Goal: Information Seeking & Learning: Learn about a topic

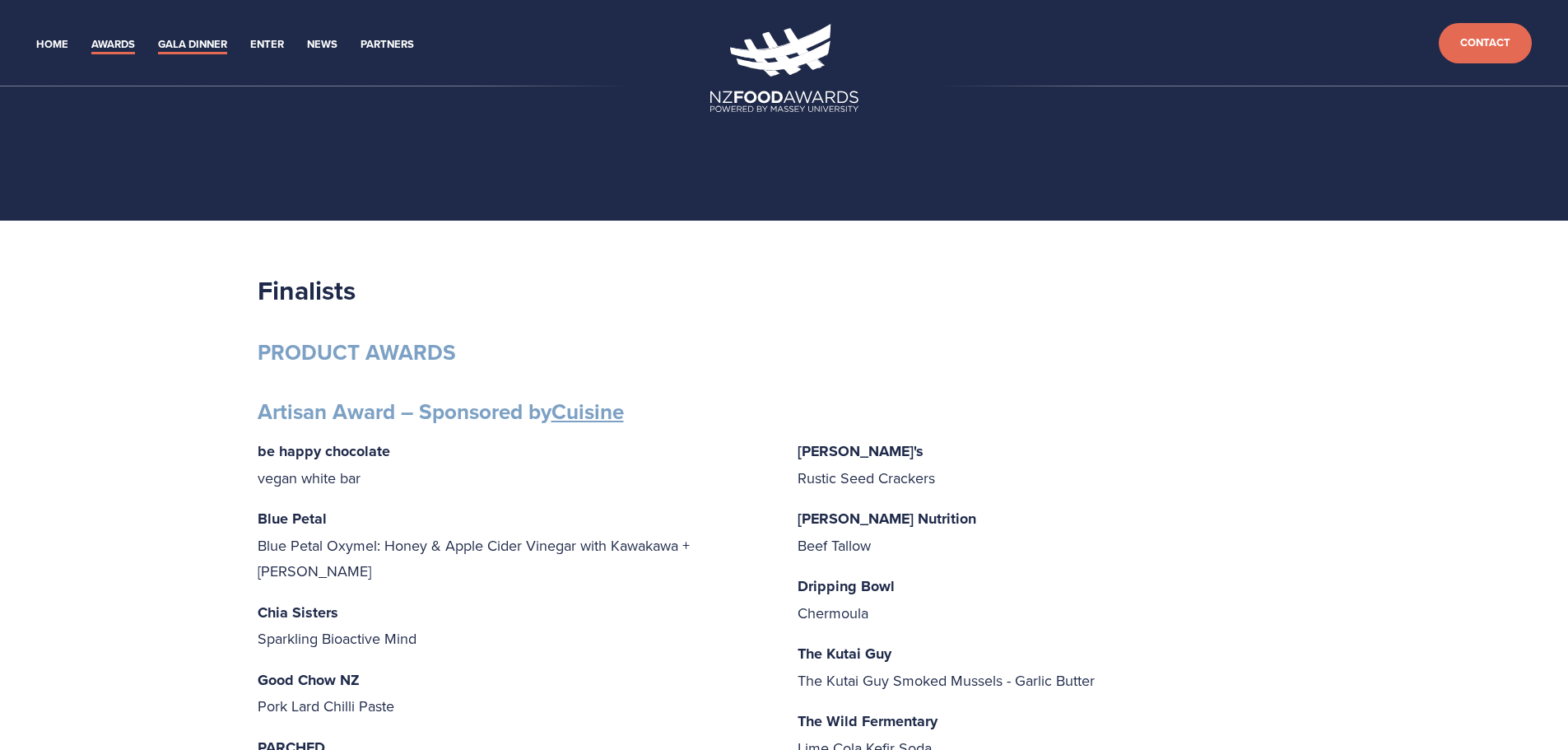
click at [196, 39] on link "Gala Dinner" at bounding box center [193, 45] width 69 height 19
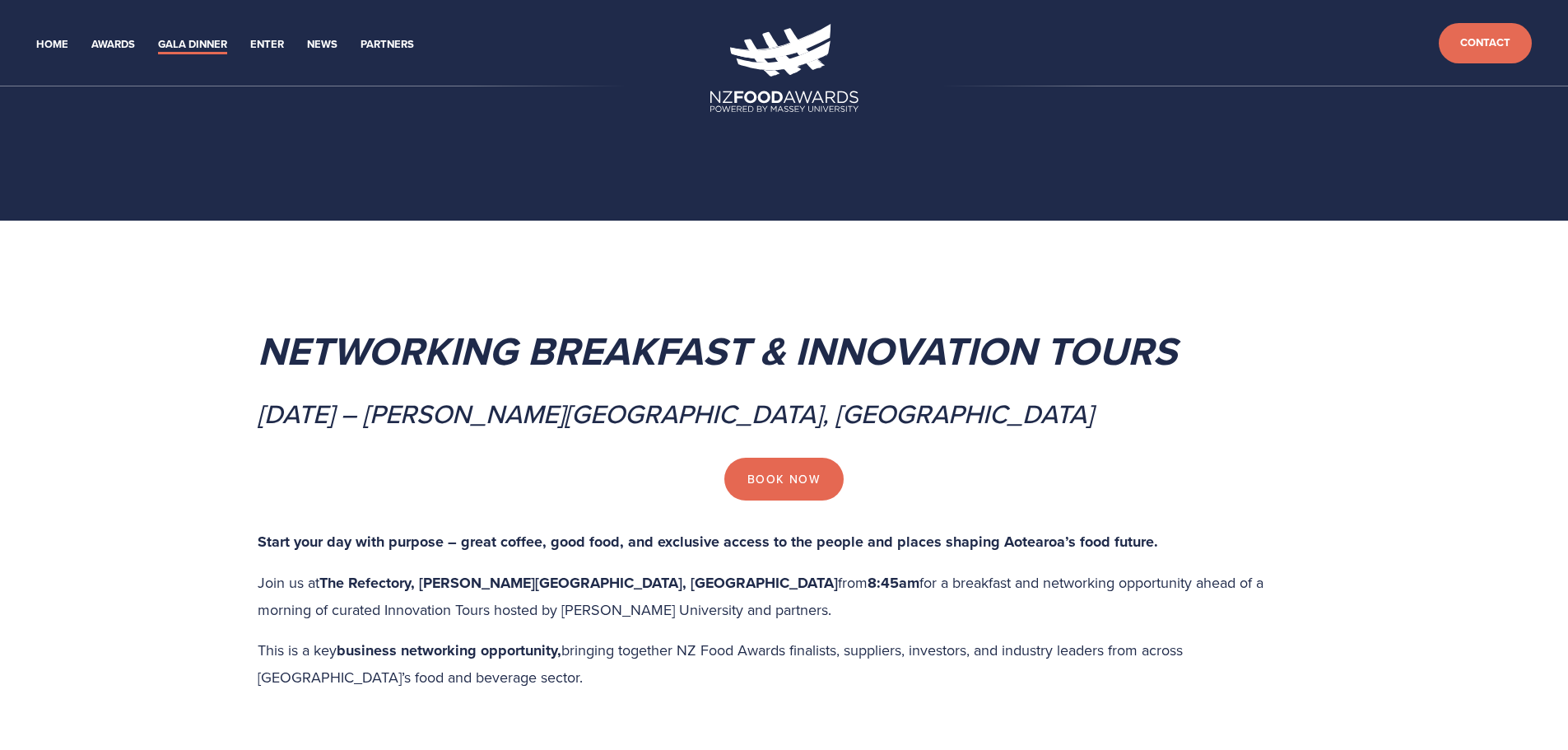
click at [204, 47] on link "Gala Dinner" at bounding box center [193, 45] width 69 height 19
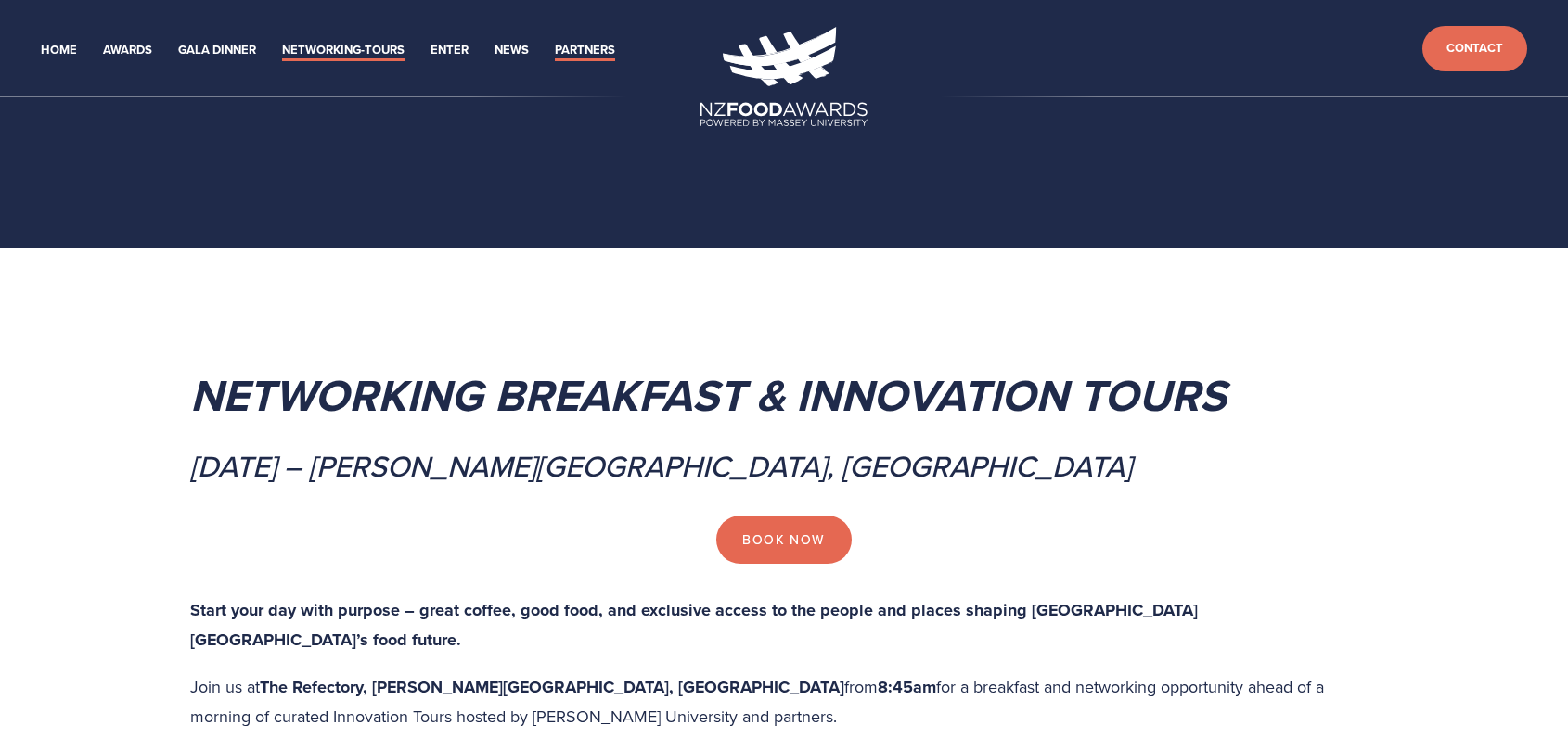
click at [597, 50] on link "Partners" at bounding box center [584, 50] width 60 height 21
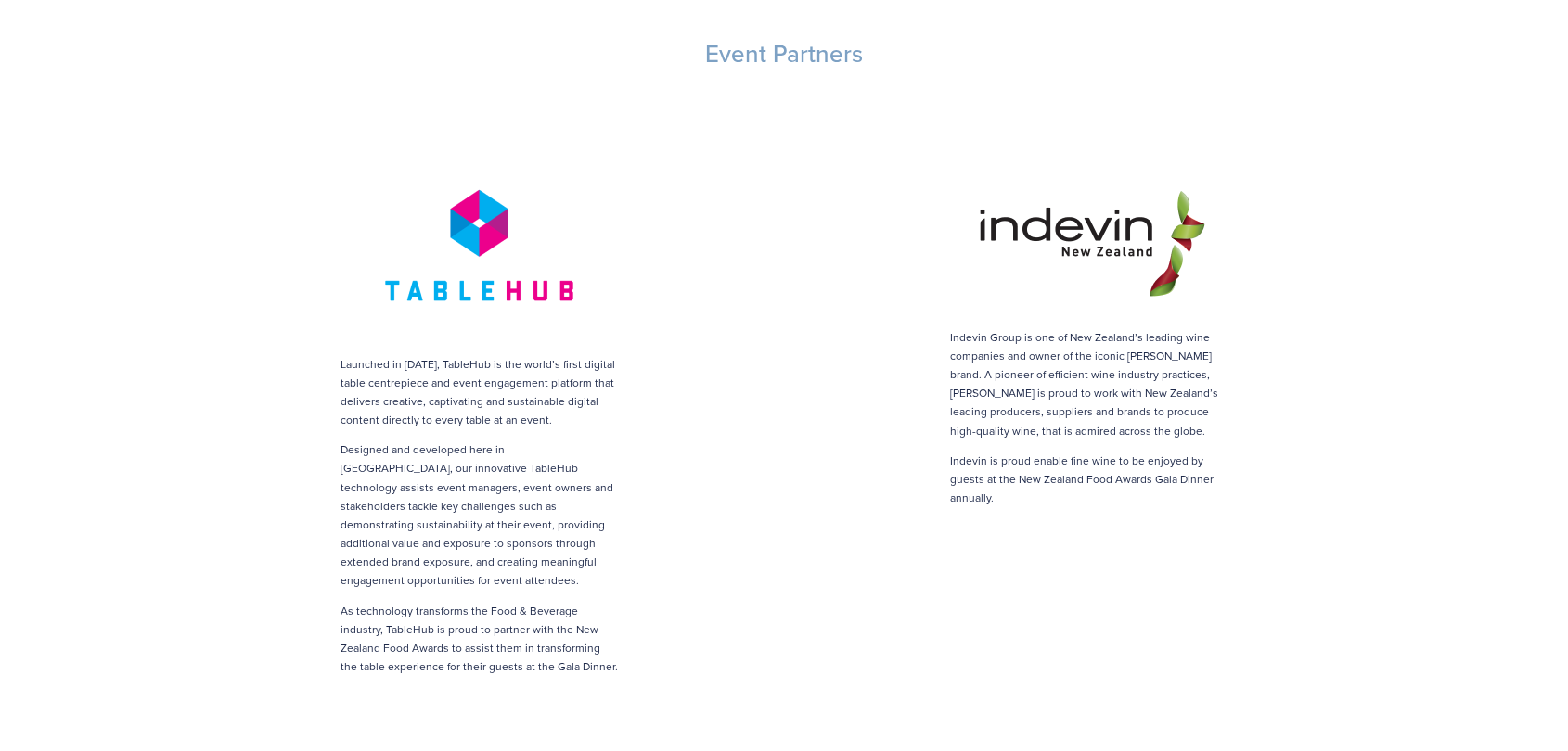
scroll to position [3989, 0]
click at [969, 137] on div "Indevin Group is one of New Zealand’s leading wine companies and owner of the i…" at bounding box center [1088, 329] width 610 height 386
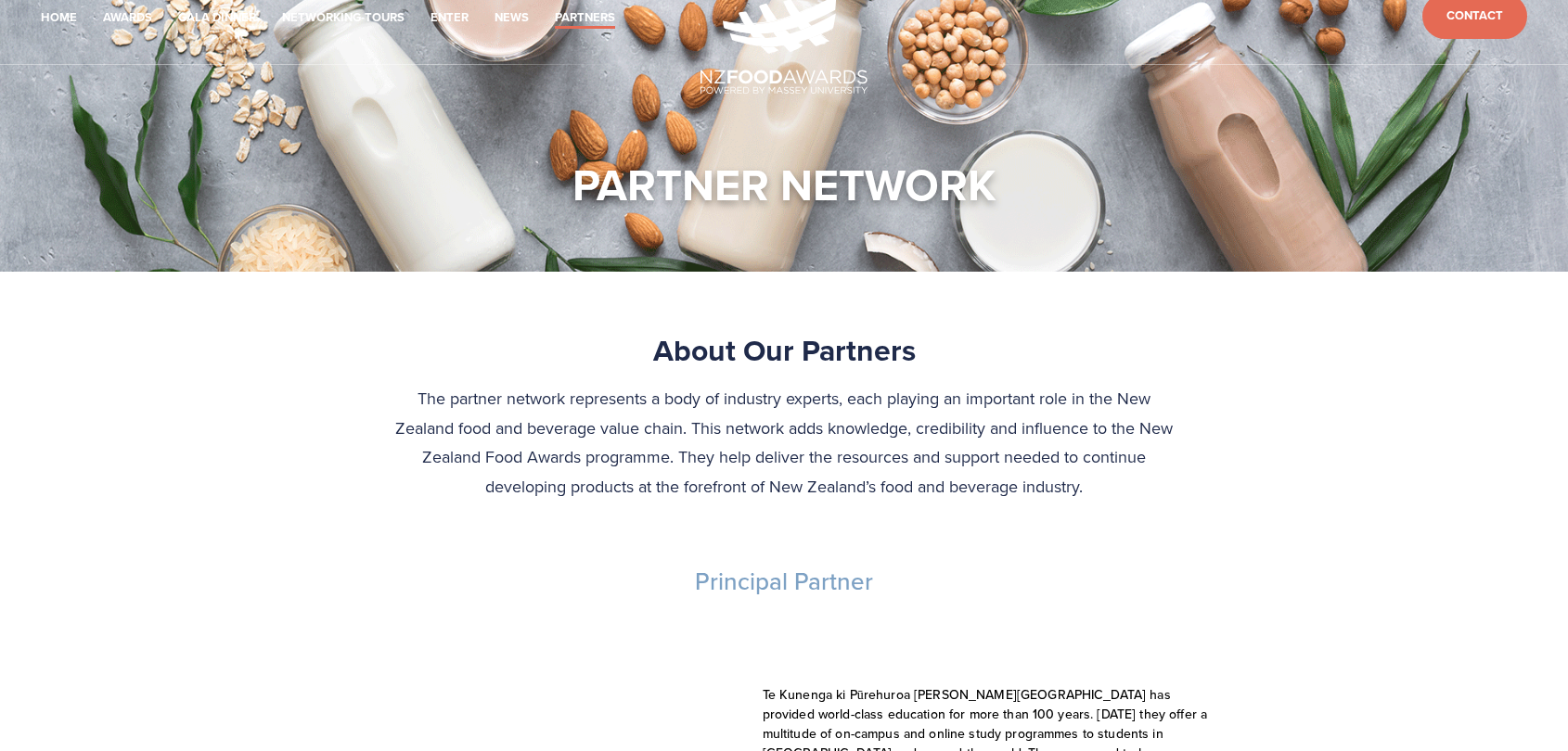
scroll to position [0, 0]
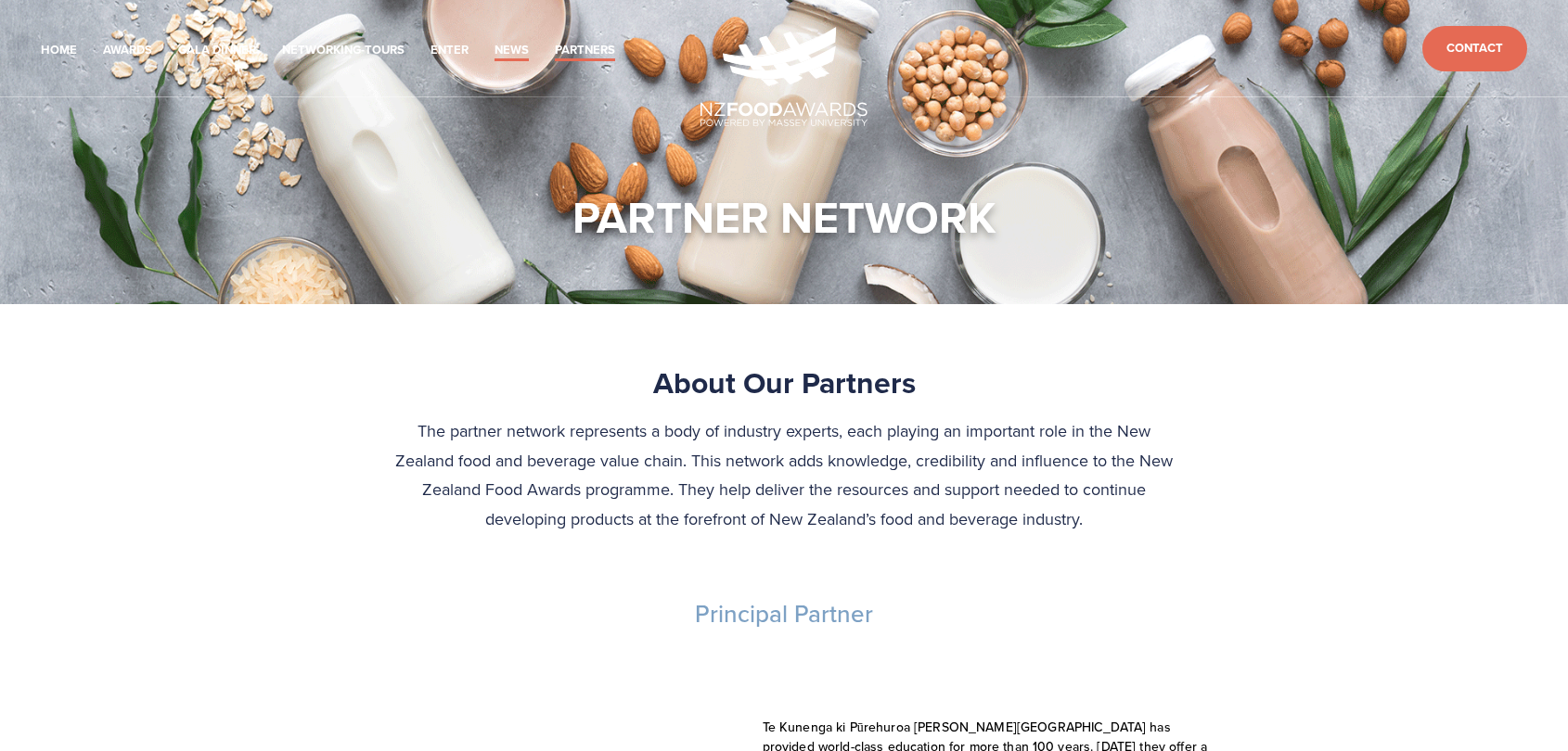
click at [502, 45] on link "News" at bounding box center [512, 50] width 34 height 21
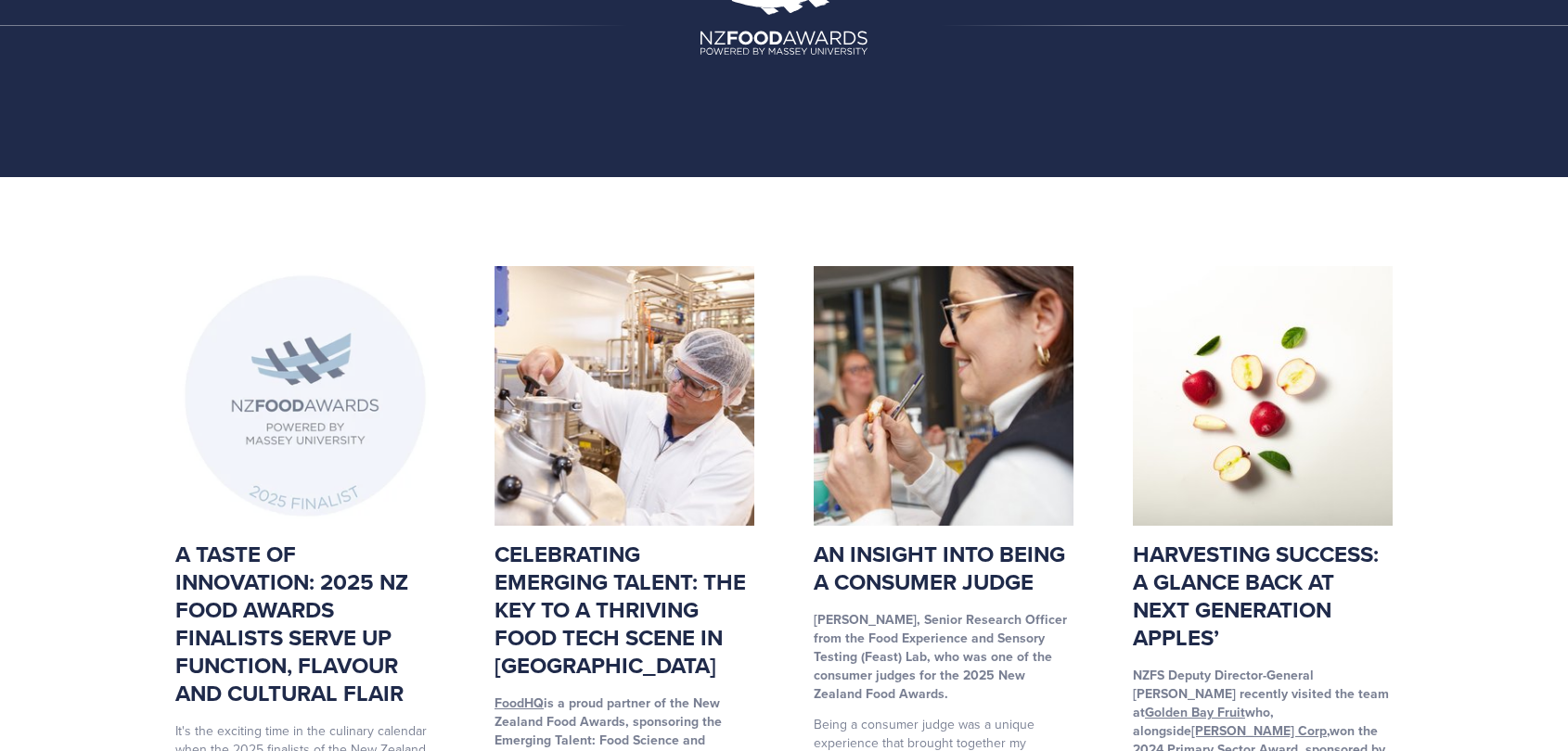
scroll to position [93, 0]
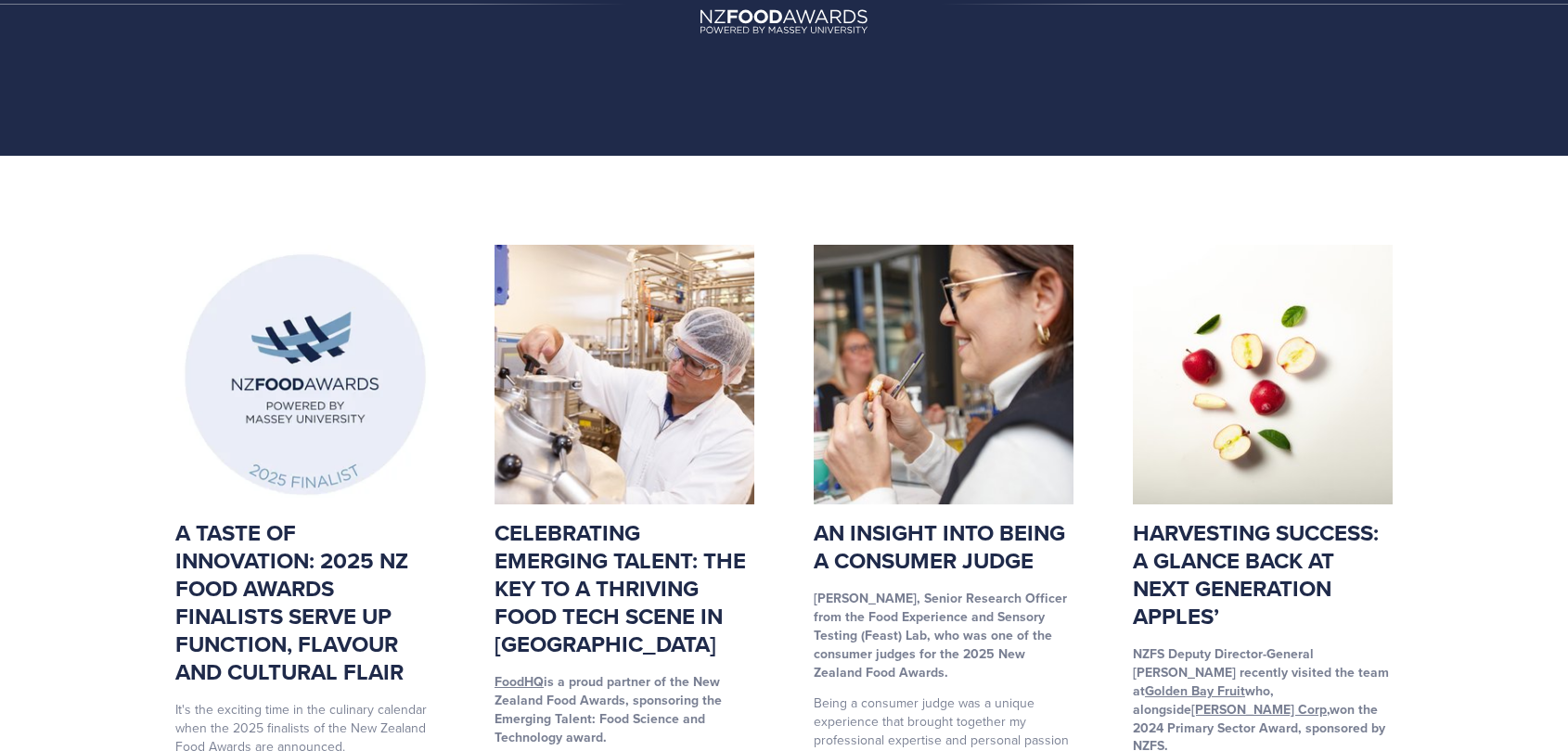
click at [328, 583] on link "A taste of innovation: 2025 NZ Food Awards finalists serve up function, flavour…" at bounding box center [292, 602] width 233 height 172
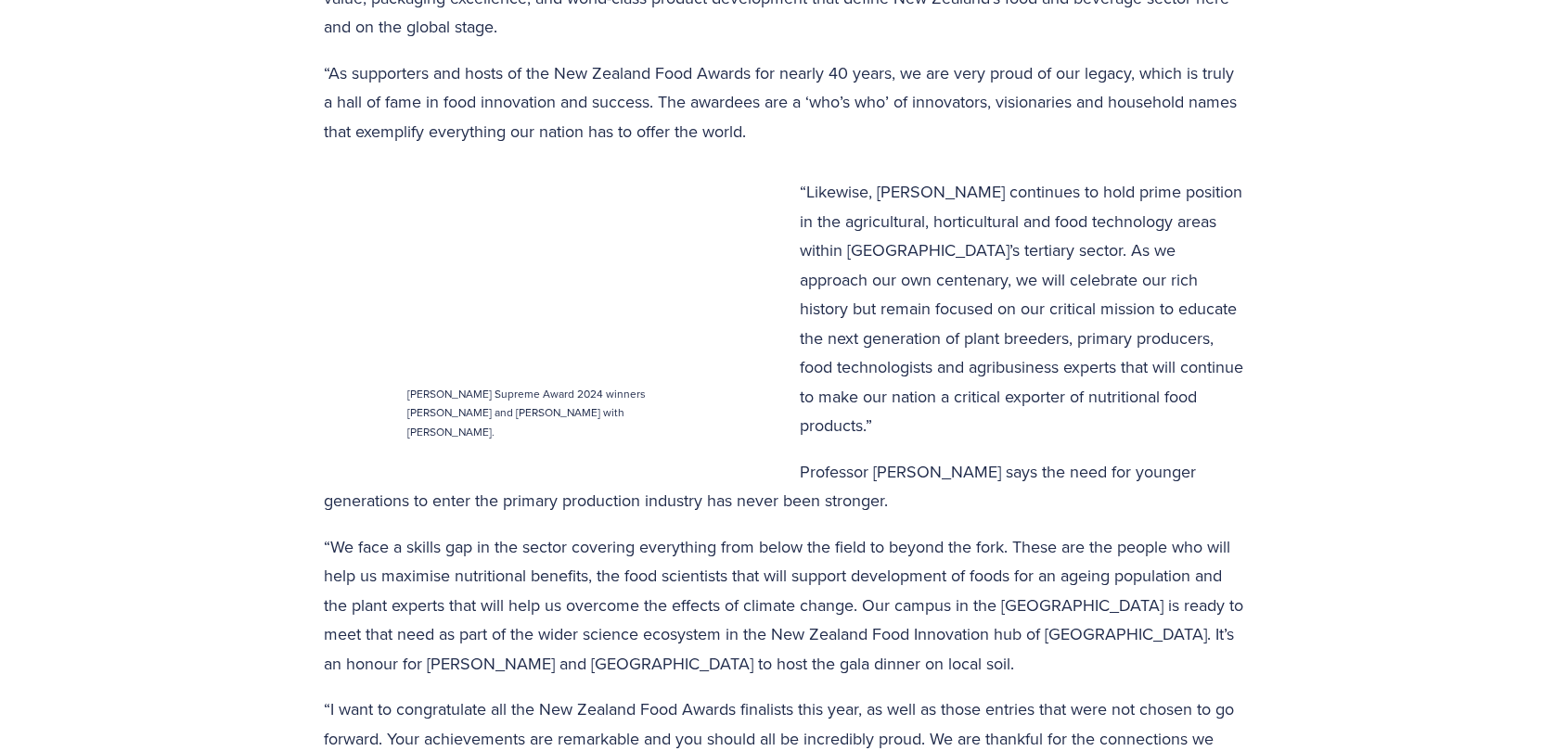
scroll to position [2412, 0]
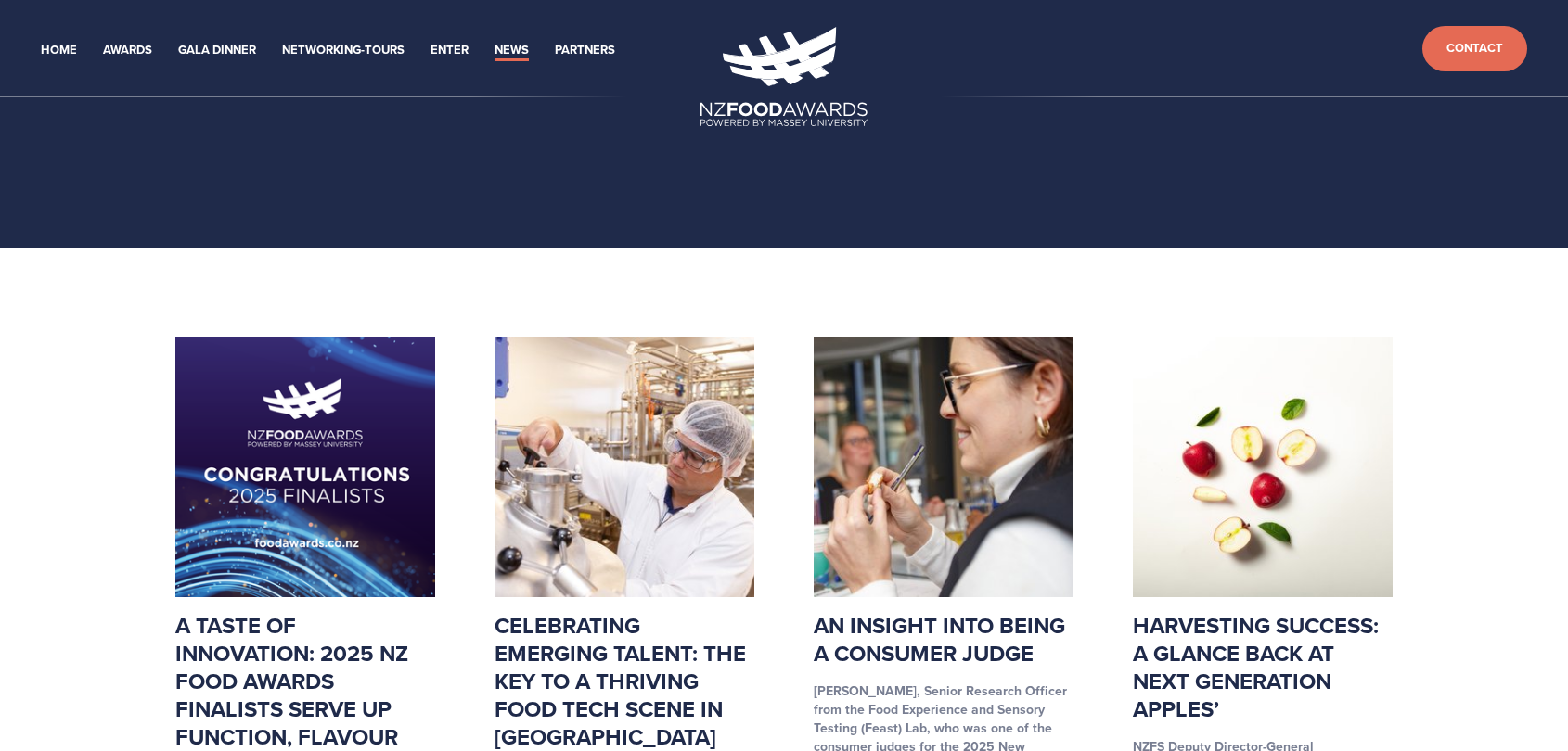
scroll to position [93, 0]
